Goal: Navigation & Orientation: Find specific page/section

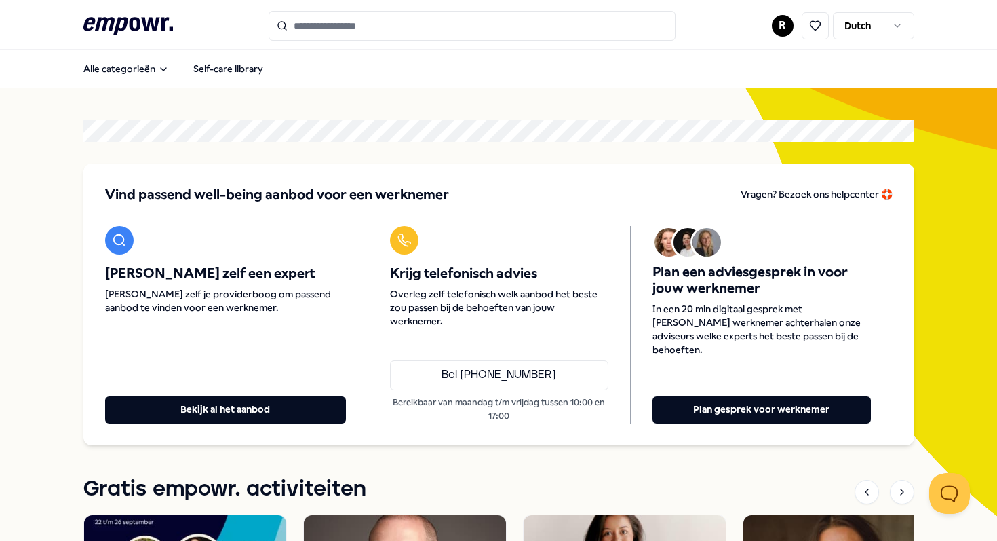
click at [789, 21] on div at bounding box center [498, 270] width 997 height 541
click at [786, 26] on div at bounding box center [498, 270] width 997 height 541
click at [784, 25] on div at bounding box center [498, 270] width 997 height 541
click at [783, 24] on div at bounding box center [498, 270] width 997 height 541
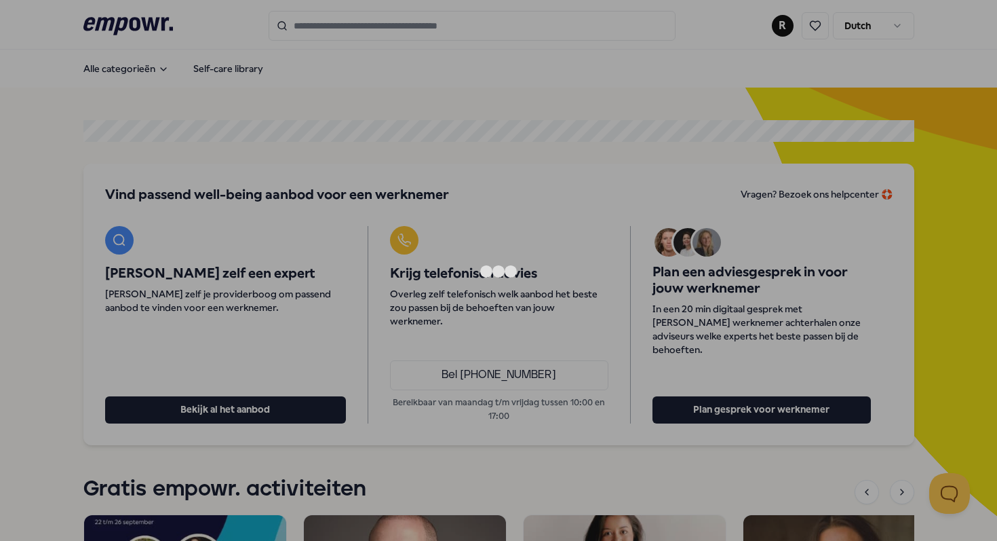
click at [779, 26] on div at bounding box center [498, 270] width 997 height 541
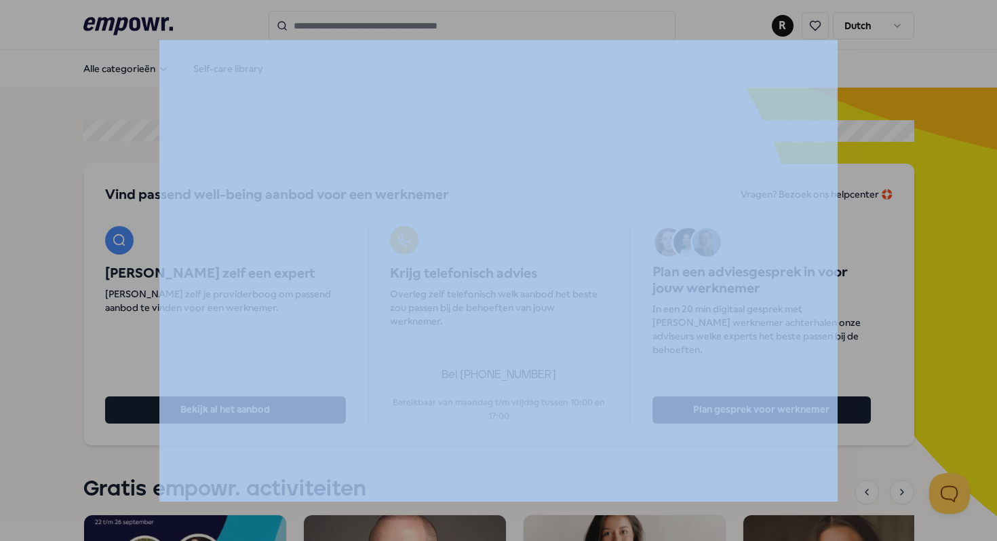
click at [779, 26] on div at bounding box center [498, 270] width 997 height 541
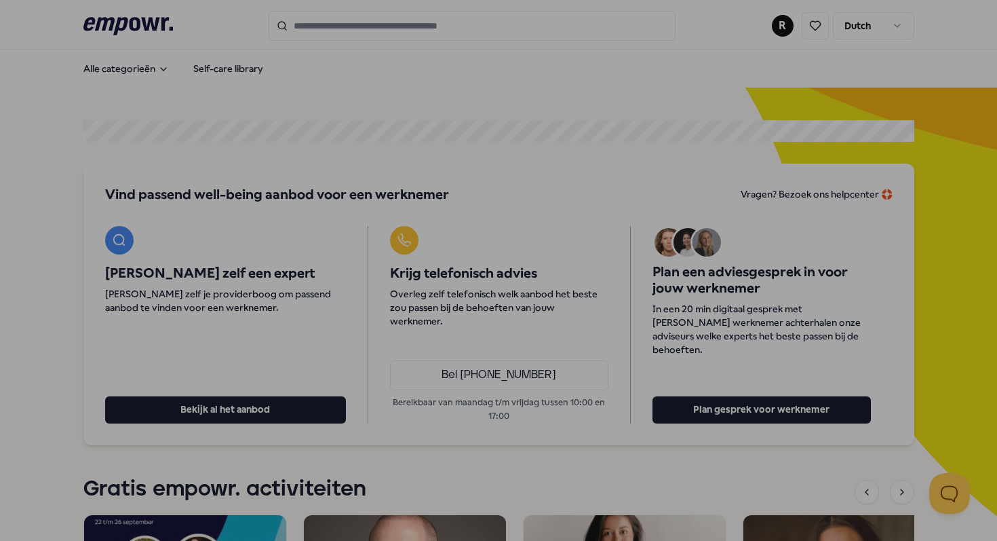
click at [766, 21] on div at bounding box center [498, 270] width 997 height 541
click at [779, 24] on div at bounding box center [498, 270] width 997 height 541
click at [784, 26] on div at bounding box center [498, 270] width 997 height 541
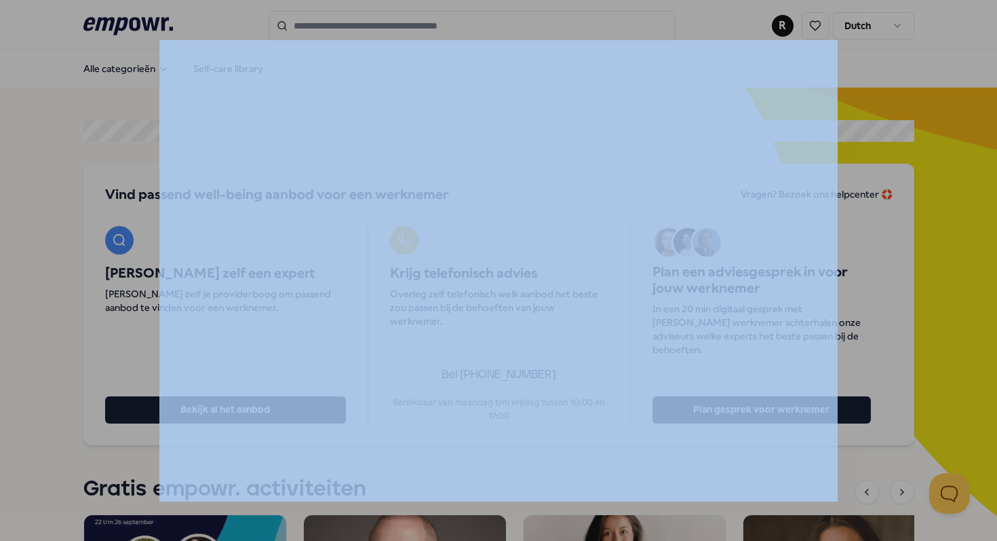
click at [784, 26] on div at bounding box center [498, 270] width 997 height 541
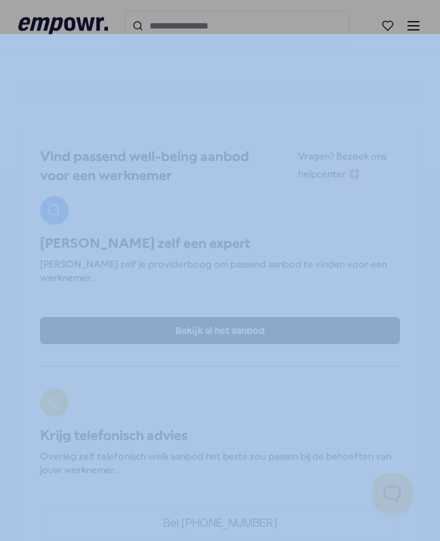
click at [375, 18] on div at bounding box center [220, 270] width 440 height 541
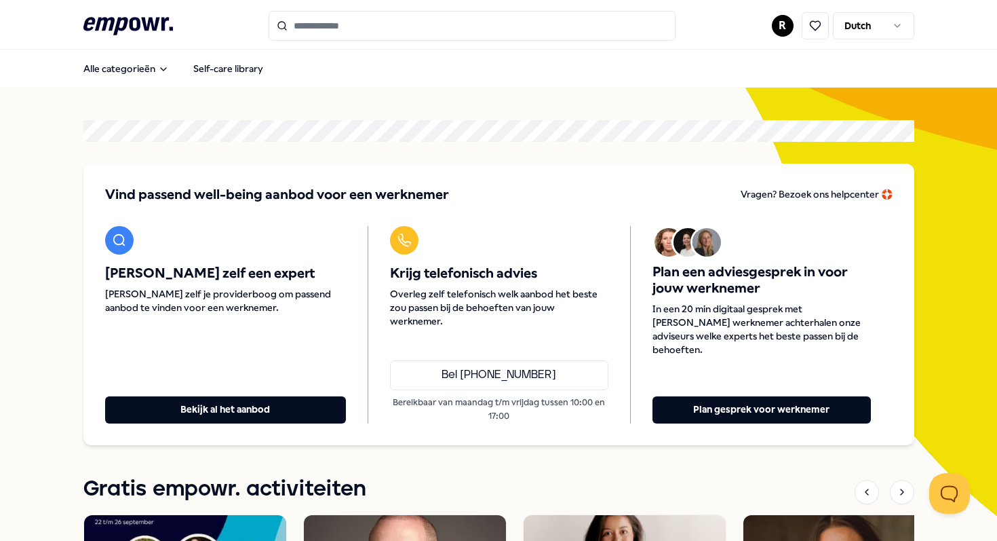
click at [802, 28] on div at bounding box center [498, 270] width 997 height 541
click at [779, 28] on div at bounding box center [498, 270] width 997 height 541
click at [248, 60] on div at bounding box center [498, 270] width 997 height 541
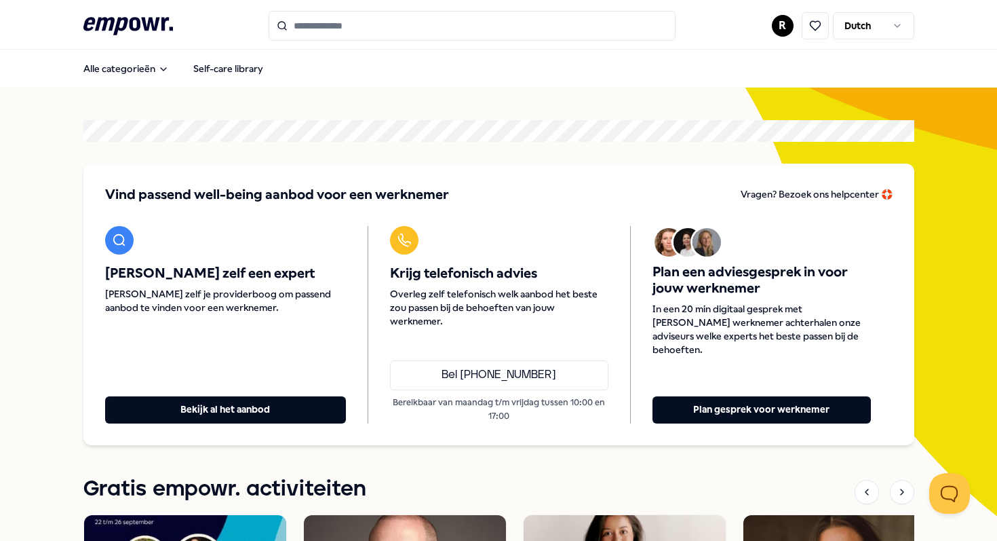
click at [248, 70] on div at bounding box center [498, 270] width 997 height 541
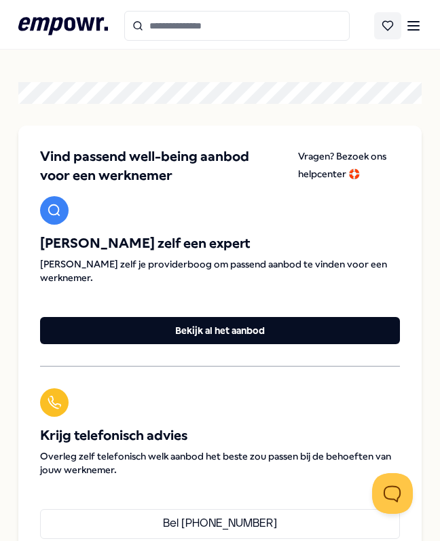
click at [378, 37] on button at bounding box center [387, 25] width 27 height 27
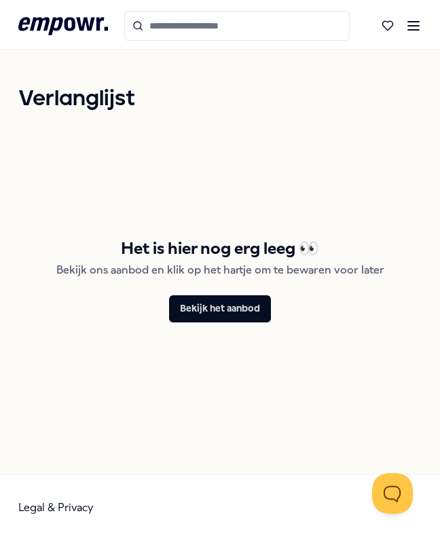
click at [62, 22] on icon ".empowr-logo_svg__cls-1{fill:#03032f}" at bounding box center [63, 26] width 90 height 25
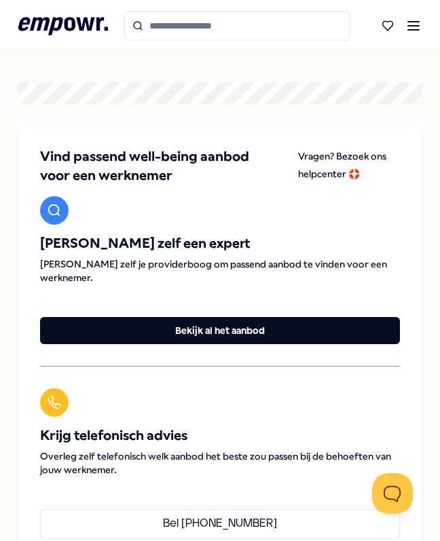
click at [419, 26] on icon at bounding box center [413, 26] width 16 height 16
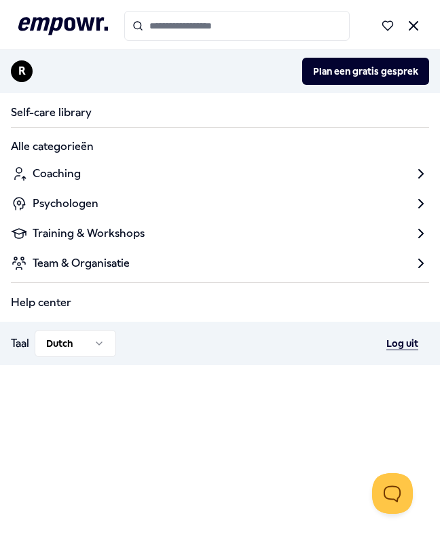
click at [409, 347] on button "Log uit" at bounding box center [402, 343] width 54 height 27
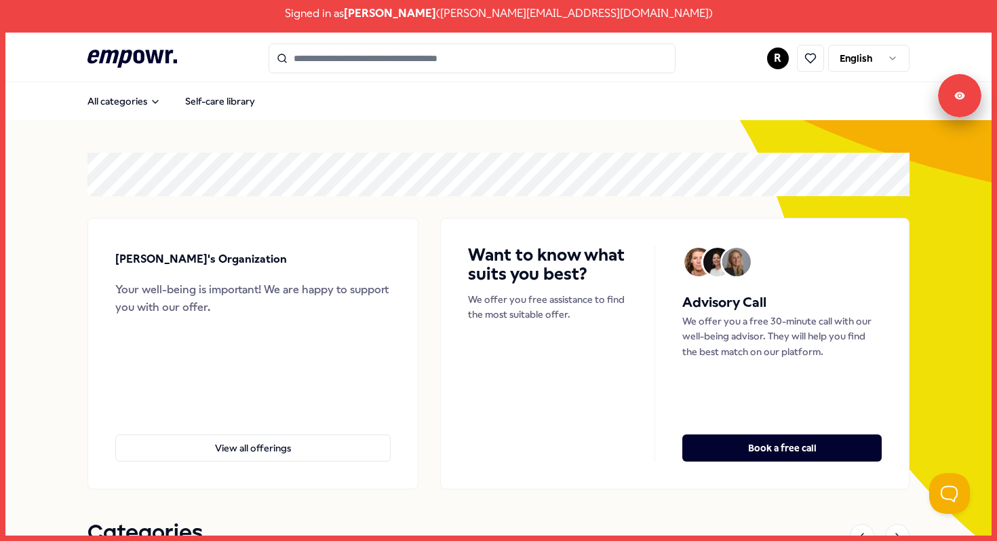
click at [874, 65] on html "Signed in as [PERSON_NAME] ( [PERSON_NAME][EMAIL_ADDRESS][DOMAIN_NAME] ) .empow…" at bounding box center [498, 270] width 997 height 541
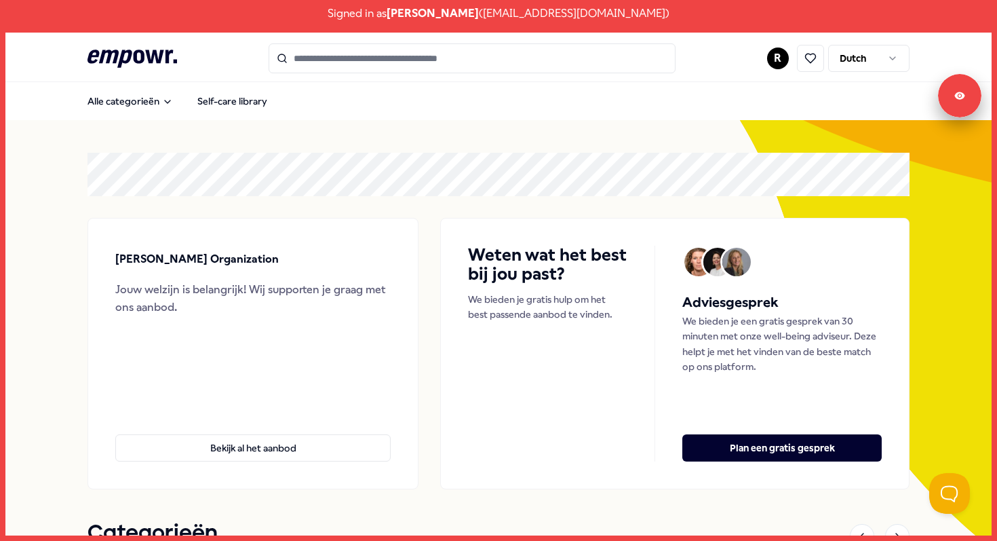
drag, startPoint x: 613, startPoint y: 406, endPoint x: 653, endPoint y: 426, distance: 44.6
click at [653, 427] on div "Weten wat het best bij jou past? We bieden je gratis hulp om het best passende …" at bounding box center [561, 354] width 187 height 216
